Goal: Information Seeking & Learning: Learn about a topic

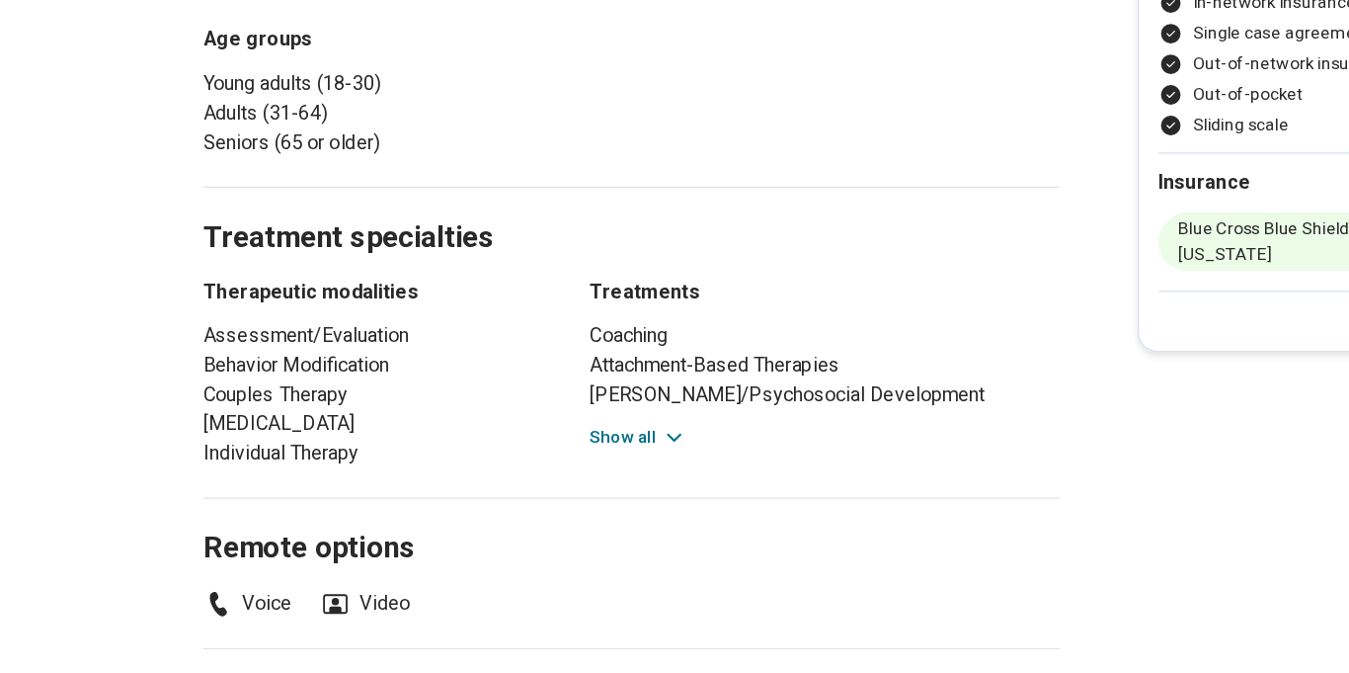
scroll to position [832, 0]
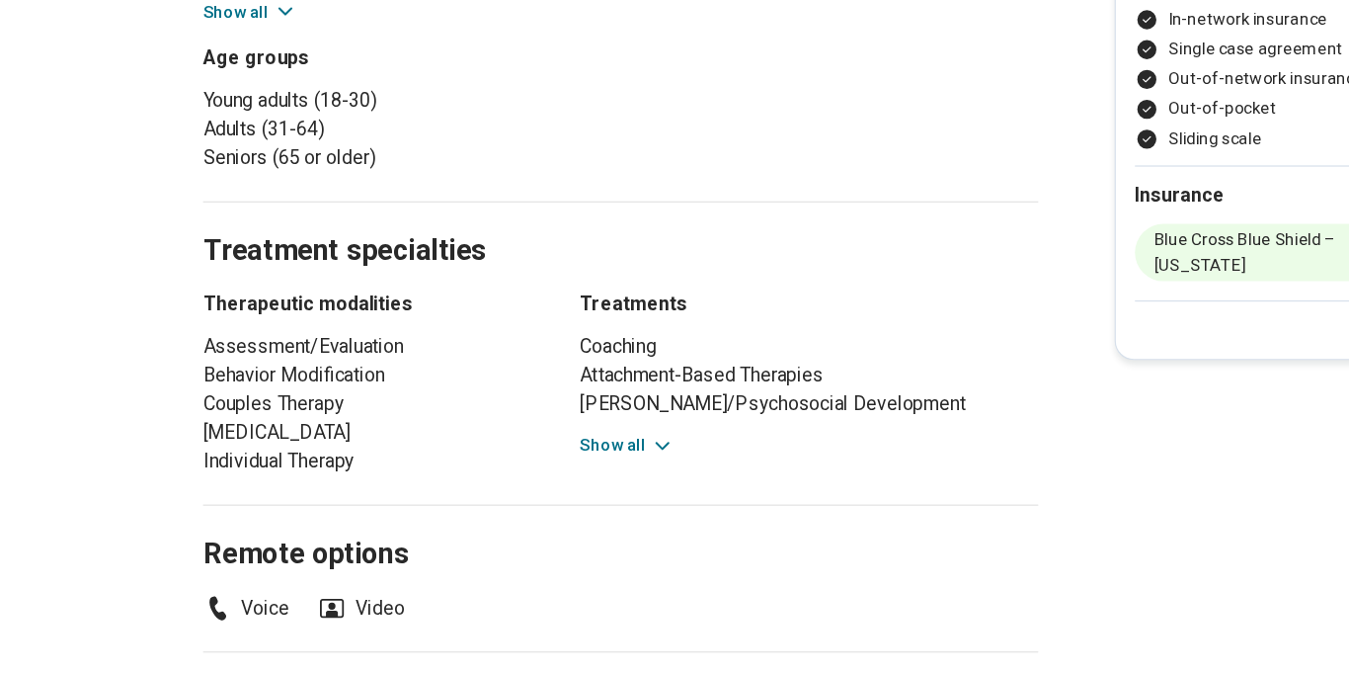
click at [502, 473] on button "Show all" at bounding box center [520, 483] width 78 height 21
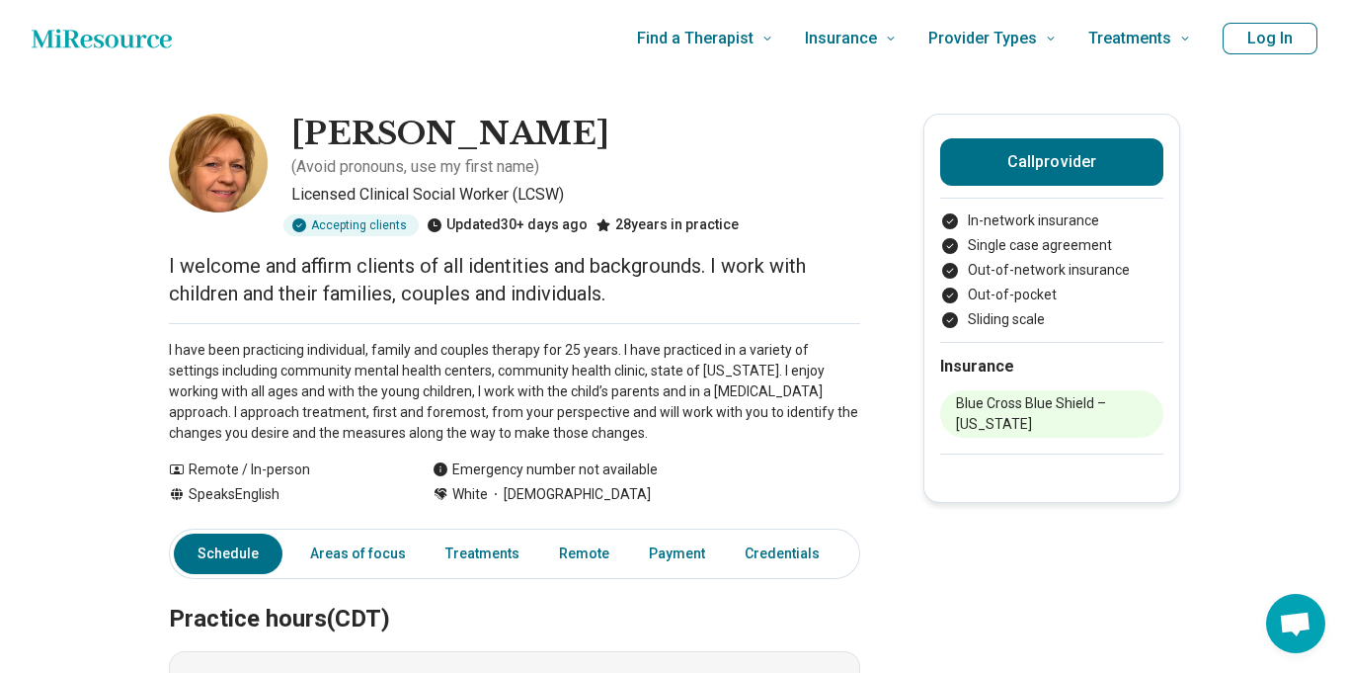
scroll to position [7, 0]
